Goal: Find specific page/section: Find specific page/section

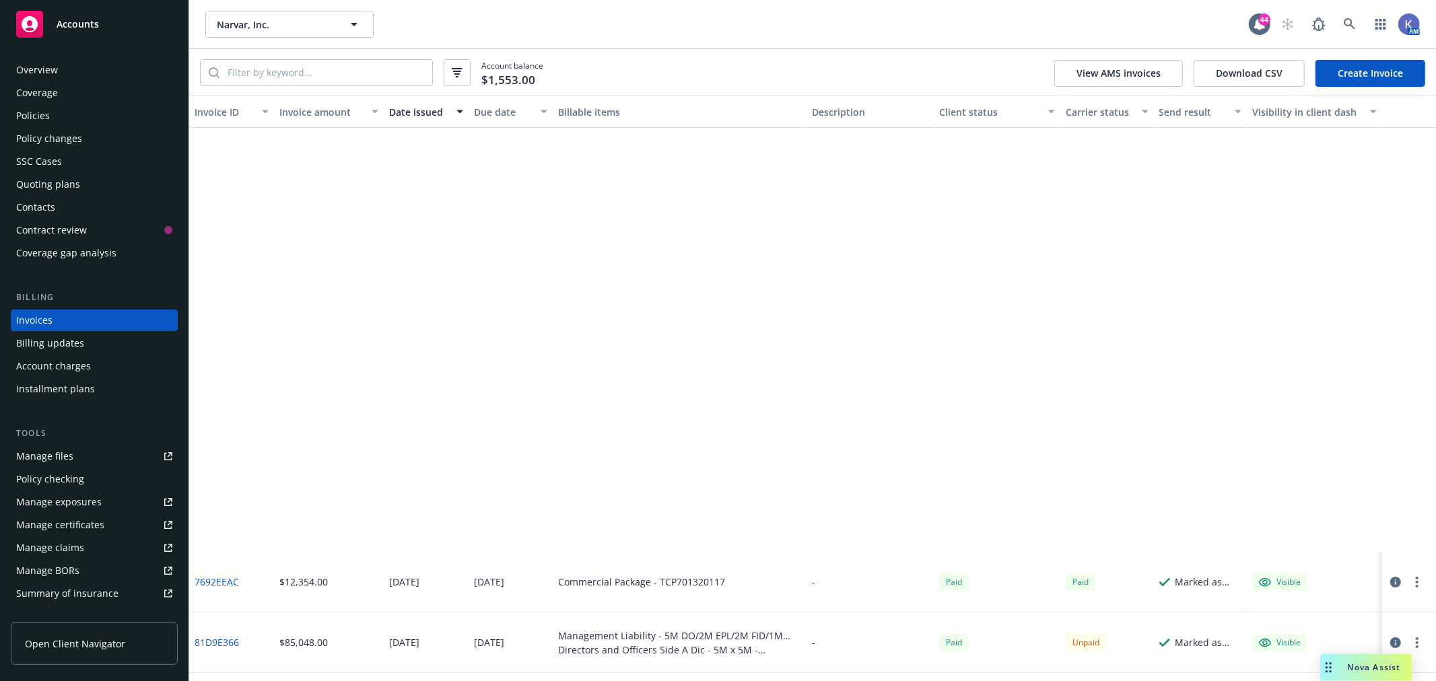
scroll to position [487, 0]
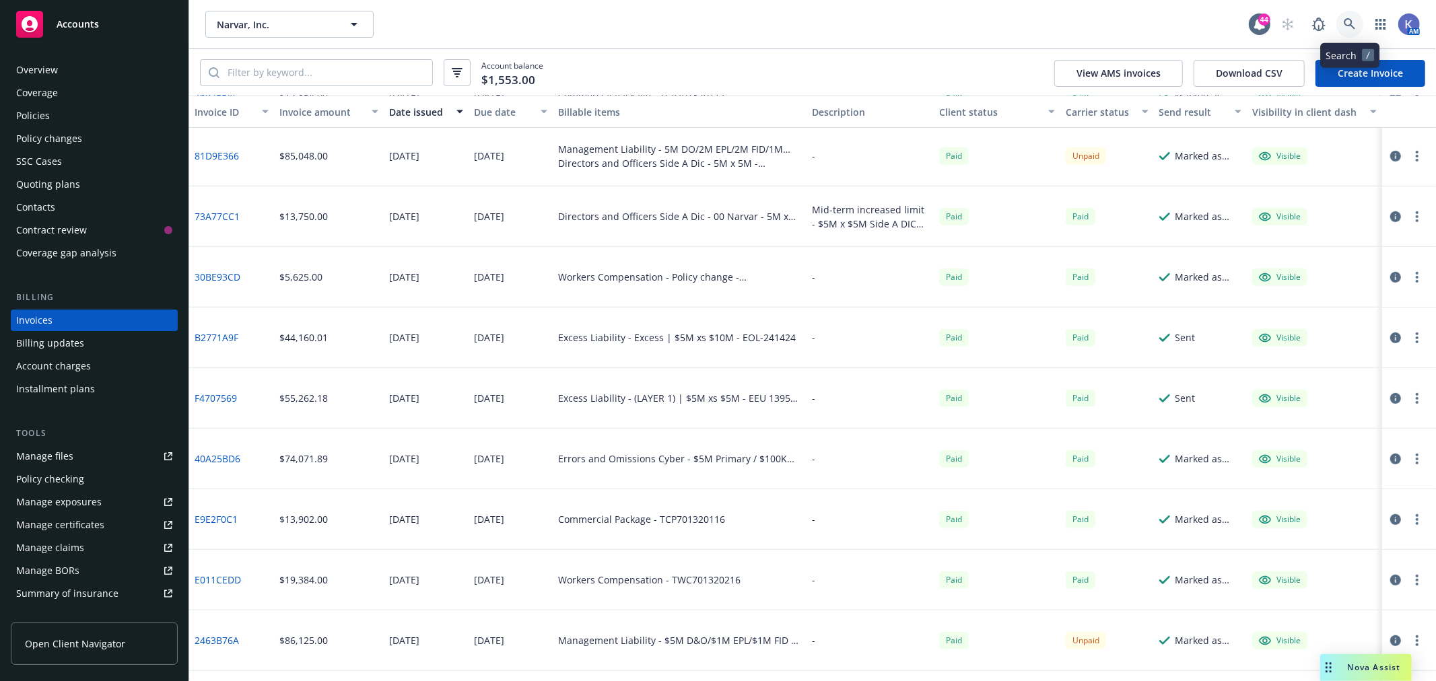
click at [1351, 23] on icon at bounding box center [1349, 23] width 11 height 11
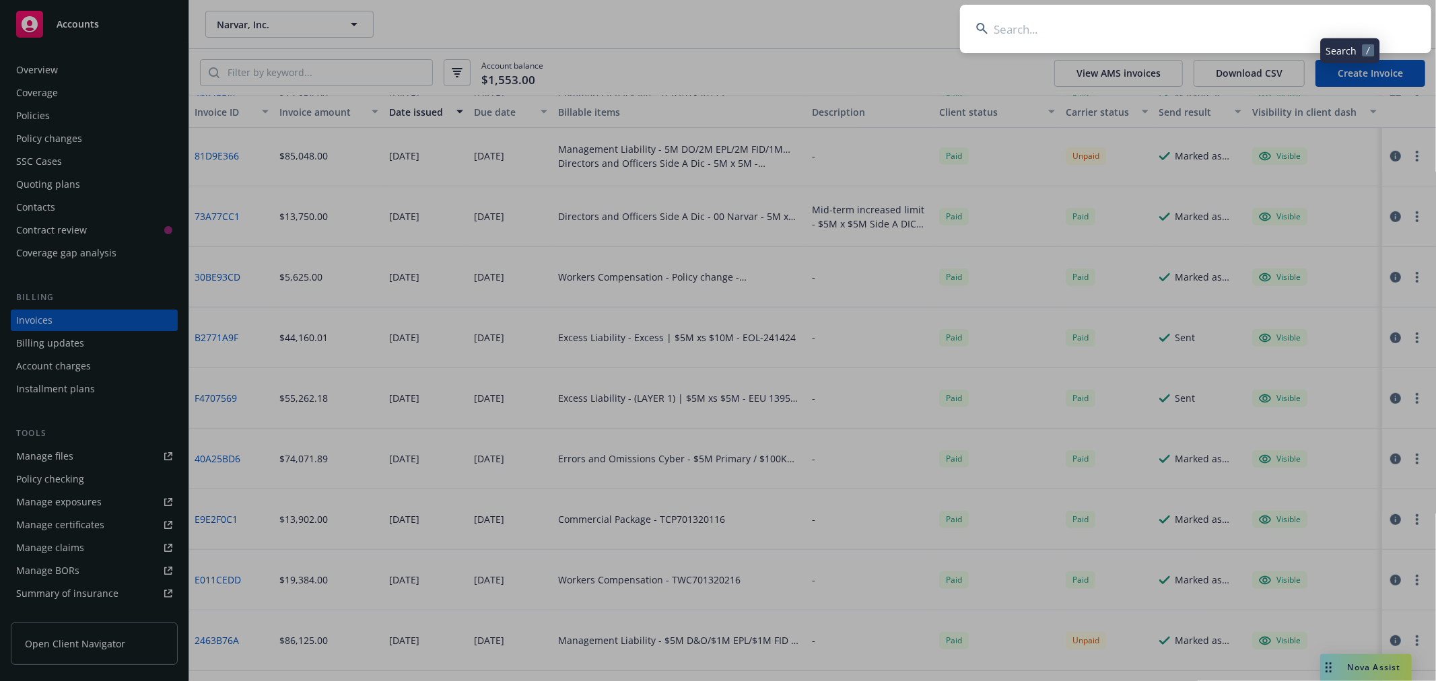
click at [1276, 23] on input at bounding box center [1195, 29] width 471 height 48
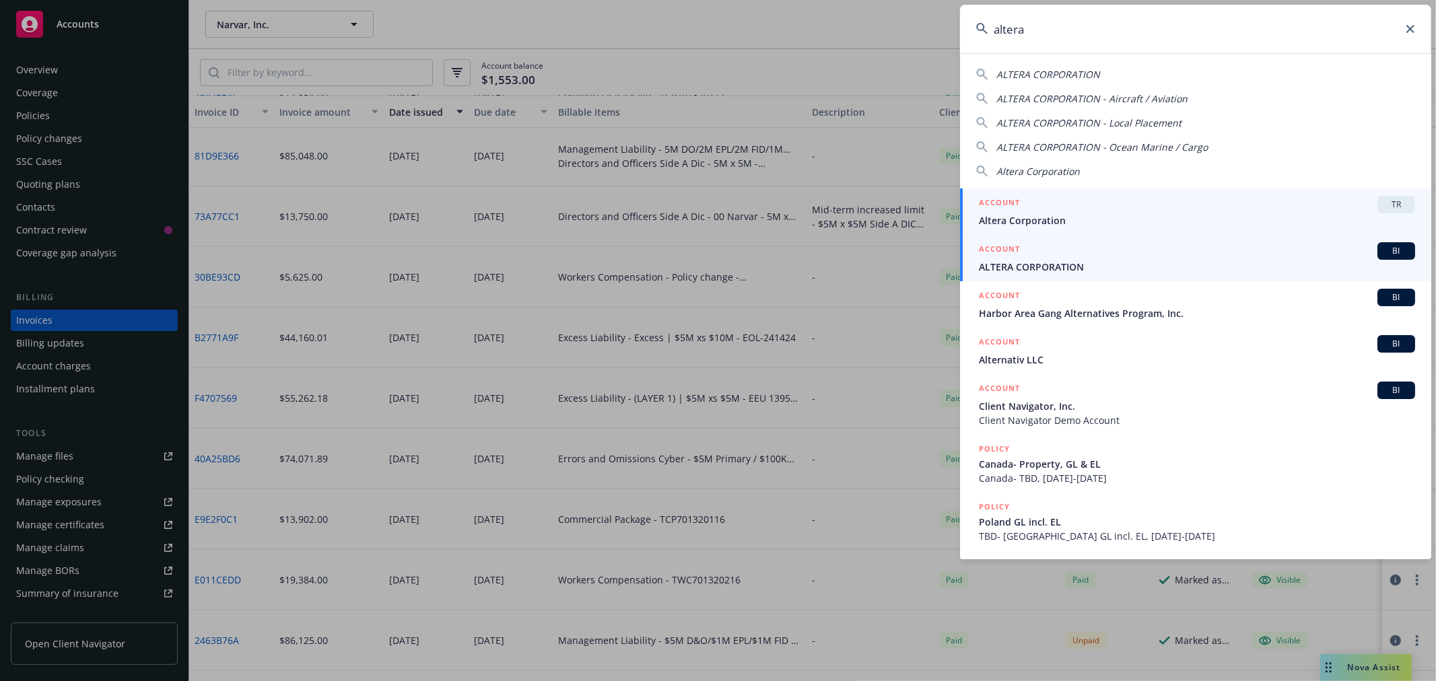
type input "altera"
click at [1035, 264] on span "ALTERA CORPORATION" at bounding box center [1197, 267] width 436 height 14
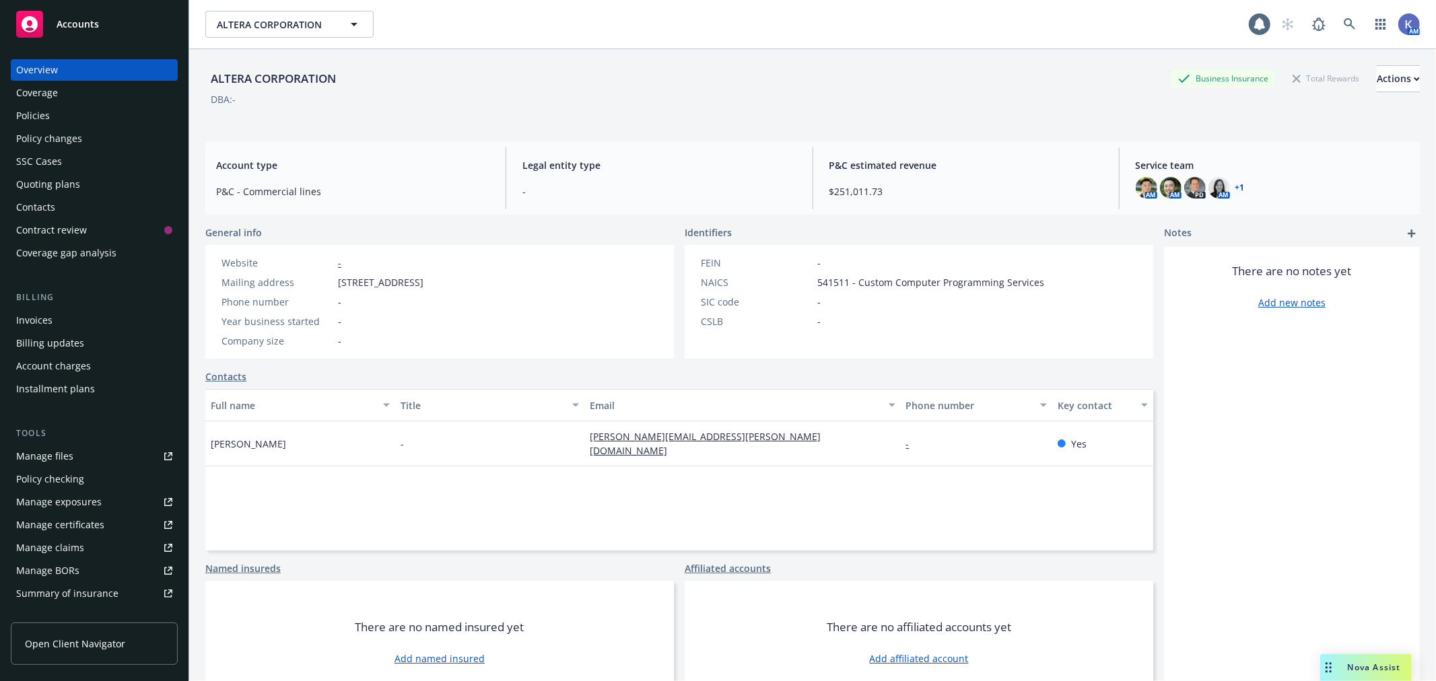
click at [65, 110] on div "Policies" at bounding box center [94, 116] width 156 height 22
